Goal: Task Accomplishment & Management: Manage account settings

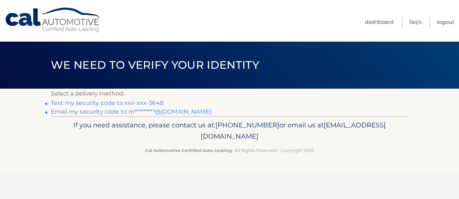
click at [82, 101] on link "Text my security code to xxx-xxx-3648" at bounding box center [107, 102] width 113 height 7
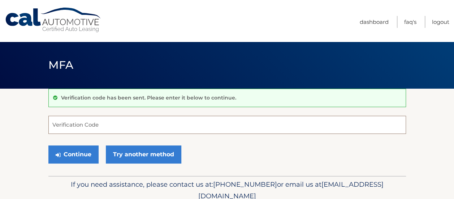
click at [135, 125] on input "Verification Code" at bounding box center [226, 125] width 357 height 18
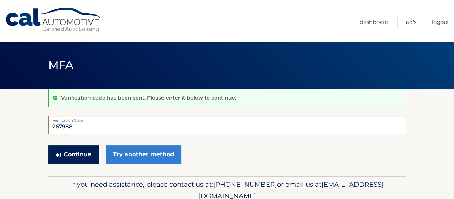
type input "267988"
click at [79, 154] on button "Continue" at bounding box center [73, 154] width 50 height 18
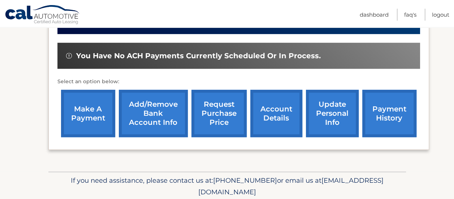
scroll to position [238, 0]
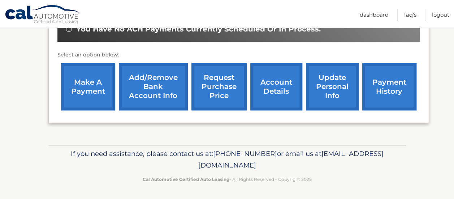
click at [405, 76] on link "payment history" at bounding box center [389, 86] width 54 height 47
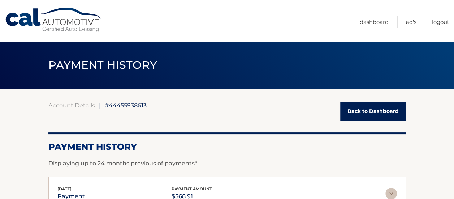
click at [360, 107] on link "Back to Dashboard" at bounding box center [373, 110] width 66 height 19
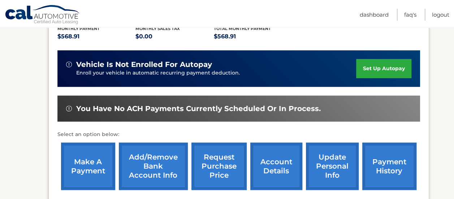
scroll to position [168, 0]
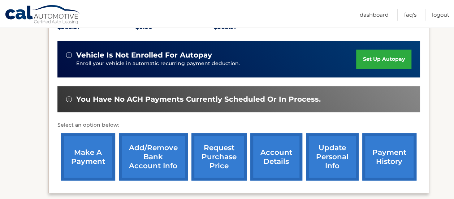
click at [90, 160] on link "make a payment" at bounding box center [88, 156] width 54 height 47
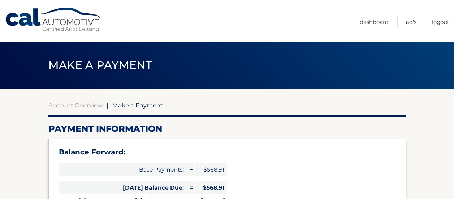
select select "YjJmNjUzZGYtOWFhOC00N2NkLTk5NGYtOTEzYmEzNDc2NzI5"
click at [375, 23] on link "Dashboard" at bounding box center [374, 22] width 29 height 12
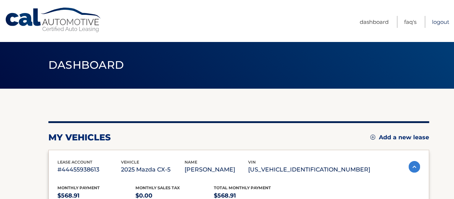
click at [444, 22] on link "Logout" at bounding box center [440, 22] width 17 height 12
